Goal: Transaction & Acquisition: Purchase product/service

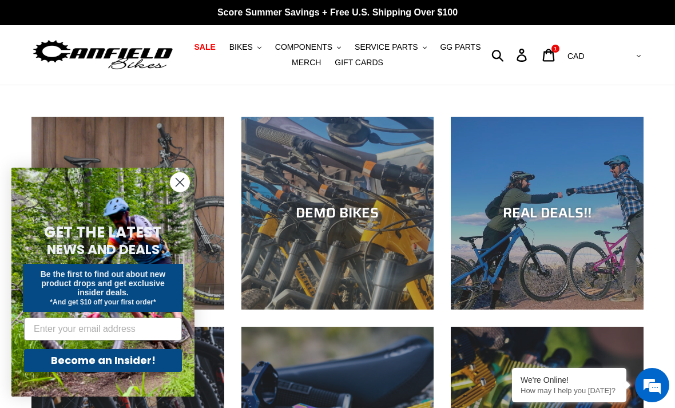
click at [107, 309] on div "NEW BIKES" at bounding box center [127, 309] width 193 height 0
click at [176, 309] on div "NEW BIKES" at bounding box center [127, 309] width 193 height 0
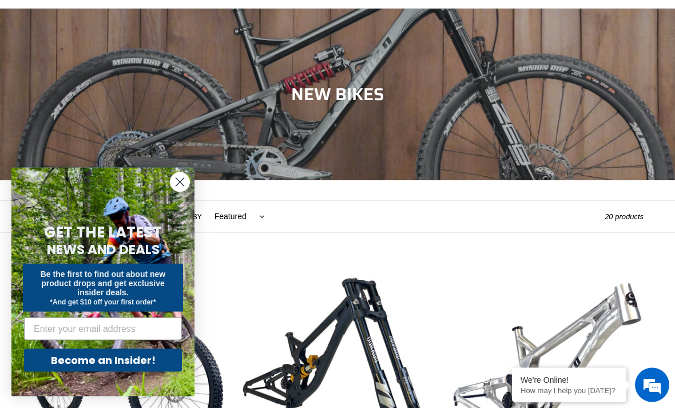
scroll to position [77, 0]
click at [533, 226] on div "Filter by All products 275 29er balance BFCM23 BFCM24 CBF Downhill Enduro Full …" at bounding box center [317, 216] width 573 height 31
click at [180, 192] on circle "Close dialog" at bounding box center [179, 182] width 19 height 19
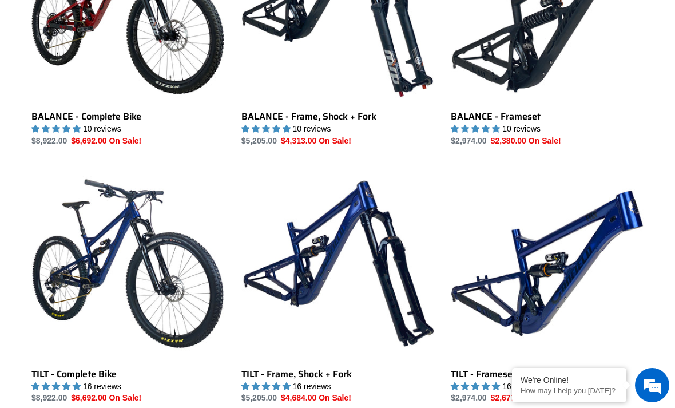
scroll to position [1204, 0]
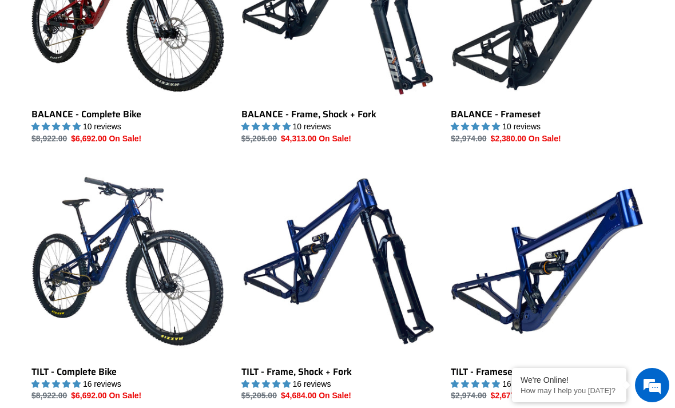
click at [86, 244] on link "TILT - Complete Bike" at bounding box center [127, 283] width 193 height 237
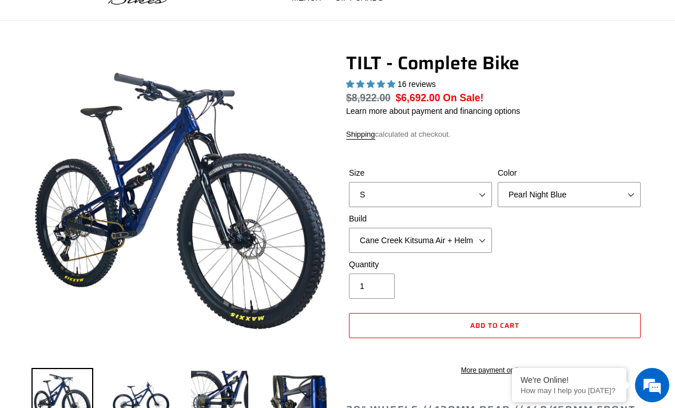
select select "highest-rating"
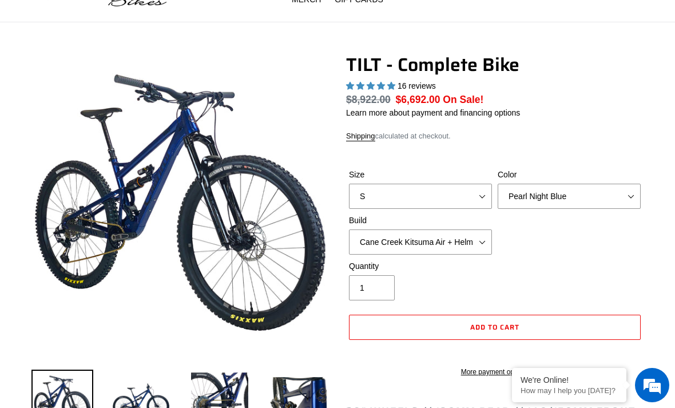
scroll to position [97, 0]
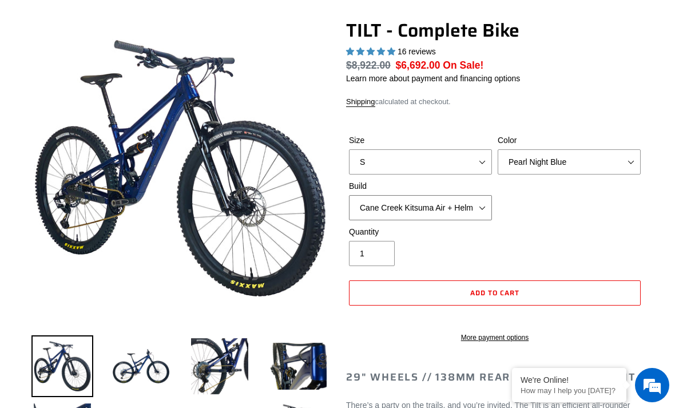
click at [481, 206] on select "Cane Creek Kitsuma Air + Helm MKII 140 + SRAM GX Cane Creek Kitsuma Air + Helm …" at bounding box center [420, 207] width 143 height 25
click at [478, 201] on select "Cane Creek Kitsuma Air + Helm MKII 140 + SRAM GX Cane Creek Kitsuma Air + Helm …" at bounding box center [420, 207] width 143 height 25
click at [491, 205] on select "Cane Creek Kitsuma Air + Helm MKII 140 + SRAM GX Cane Creek Kitsuma Air + Helm …" at bounding box center [420, 207] width 143 height 25
click at [476, 204] on select "Cane Creek Kitsuma Air + Helm MKII 140 + SRAM GX Cane Creek Kitsuma Air + Helm …" at bounding box center [420, 207] width 143 height 25
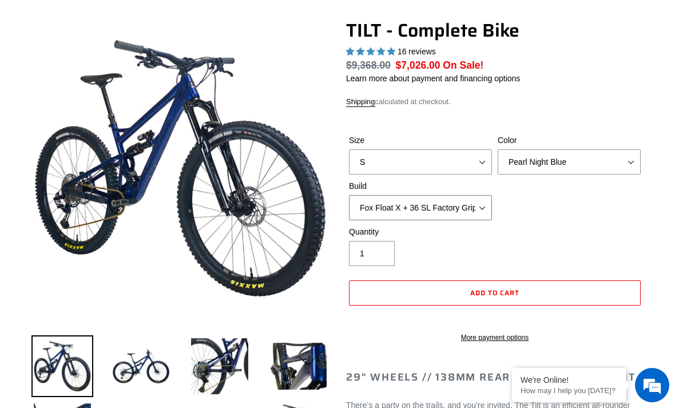
click at [471, 195] on select "Cane Creek Kitsuma Air + Helm MKII 140 + SRAM GX Cane Creek Kitsuma Air + Helm …" at bounding box center [420, 207] width 143 height 25
click at [480, 208] on select "Cane Creek Kitsuma Air + Helm MKII 140 + SRAM GX Cane Creek Kitsuma Air + Helm …" at bounding box center [420, 207] width 143 height 25
click at [479, 207] on select "Cane Creek Kitsuma Air + Helm MKII 140 + SRAM GX Cane Creek Kitsuma Air + Helm …" at bounding box center [420, 207] width 143 height 25
click at [475, 214] on select "Cane Creek Kitsuma Air + Helm MKII 140 + SRAM GX Cane Creek Kitsuma Air + Helm …" at bounding box center [420, 207] width 143 height 25
click at [480, 208] on select "Cane Creek Kitsuma Air + Helm MKII 140 + SRAM GX Cane Creek Kitsuma Air + Helm …" at bounding box center [420, 207] width 143 height 25
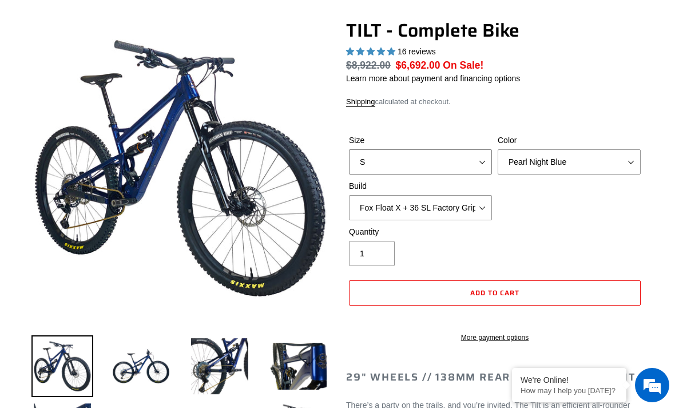
click at [475, 167] on select "S M L" at bounding box center [420, 161] width 143 height 25
click at [481, 206] on select "Cane Creek Kitsuma Air + Helm MKII 140 + SRAM GX Cane Creek Kitsuma Air + Helm …" at bounding box center [420, 207] width 143 height 25
click at [479, 204] on select "Cane Creek Kitsuma Air + Helm MKII 140 + SRAM GX Cane Creek Kitsuma Air + Helm …" at bounding box center [420, 207] width 143 height 25
select select "Fox Float X + 36 SL Factory Grip X 140 + Shimano XT"
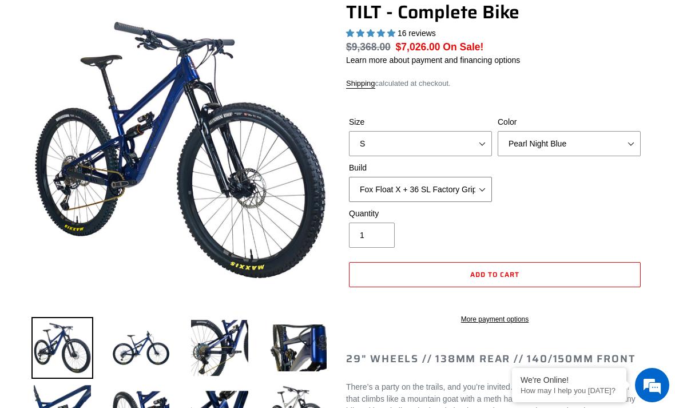
scroll to position [118, 0]
